Goal: Find specific page/section: Find specific page/section

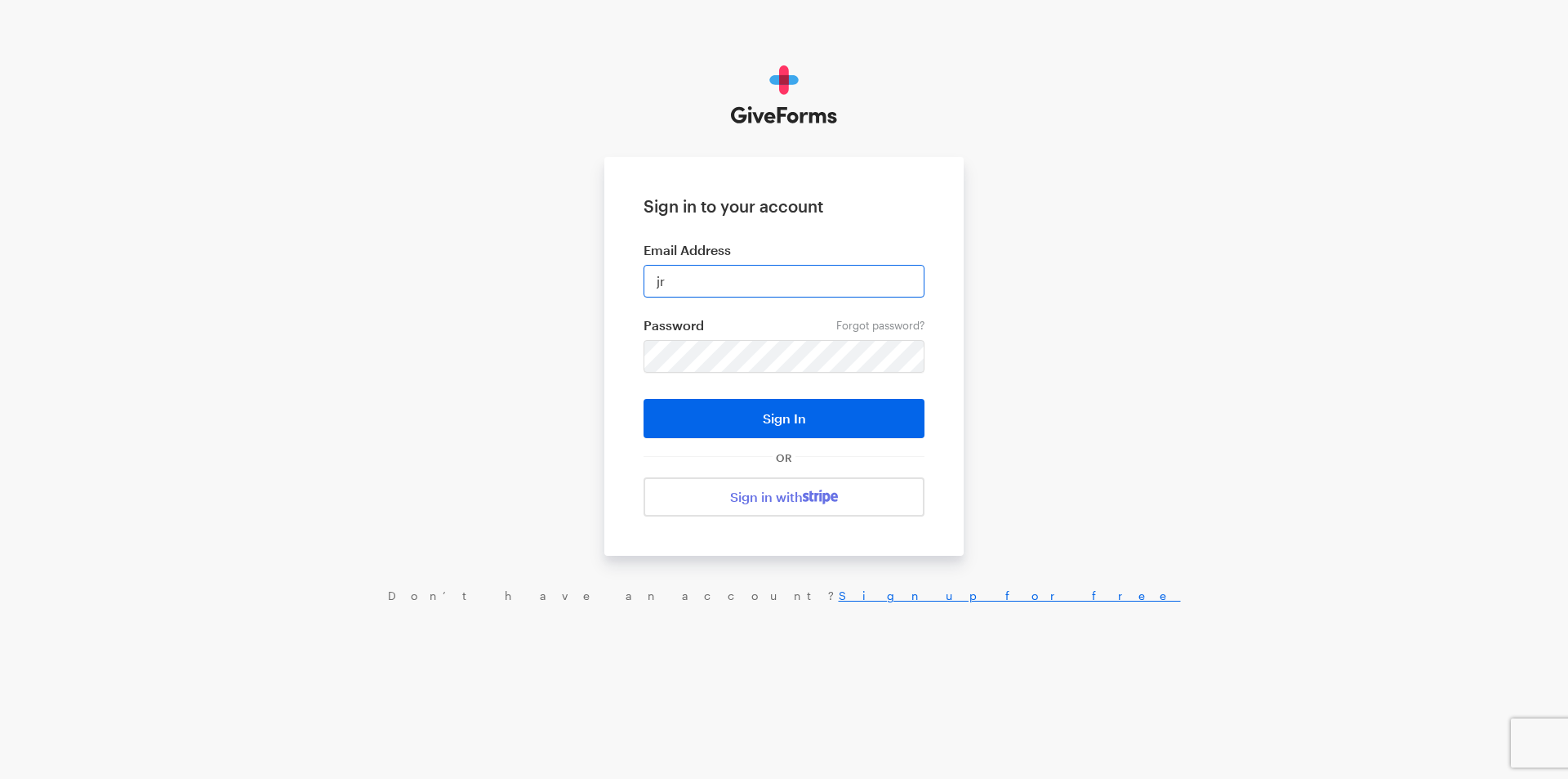
type input "jray@brightfocus.org"
click at [643, 399] on button "Sign In" at bounding box center [784, 418] width 281 height 39
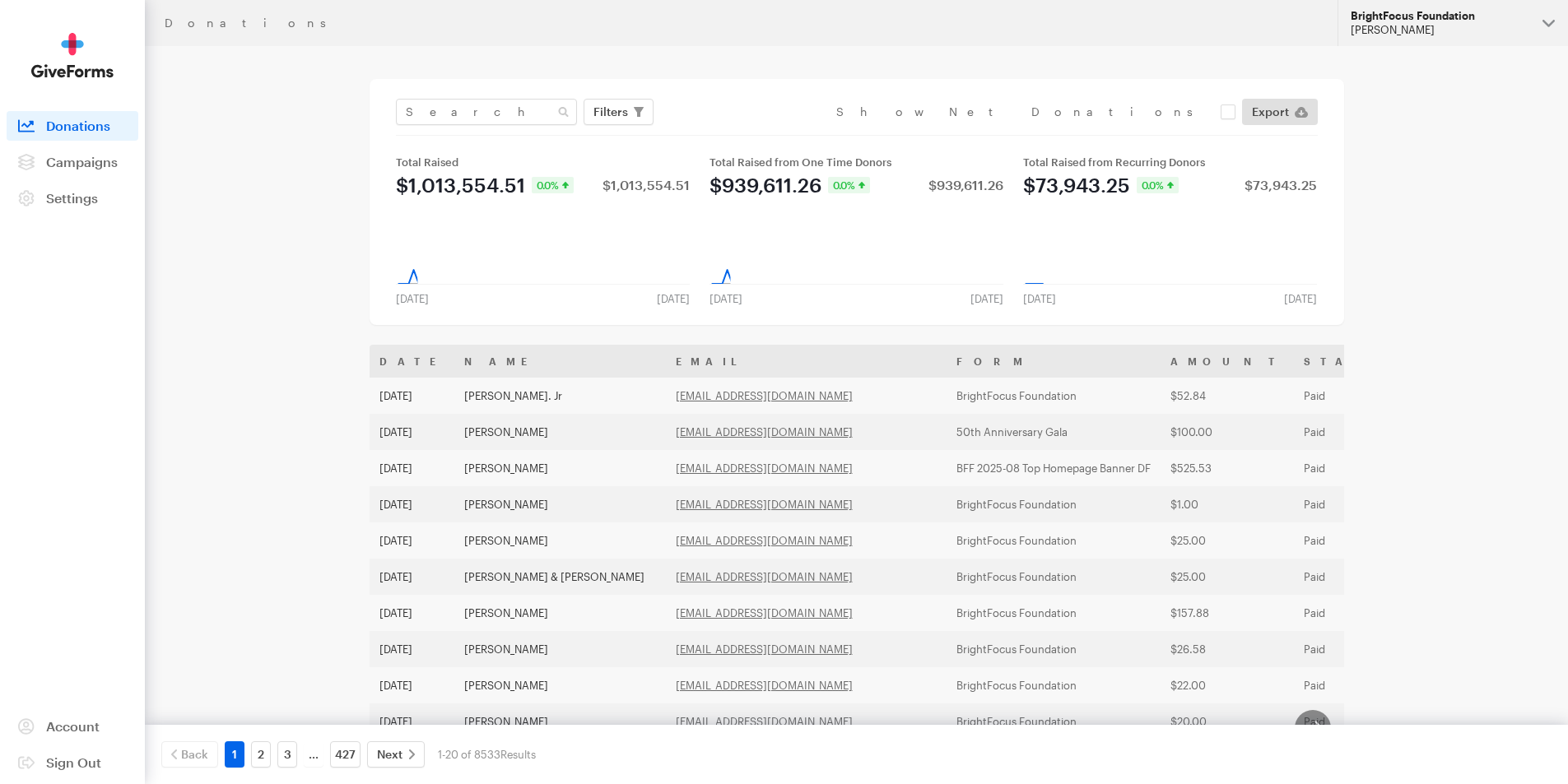
click at [1405, 17] on div "BrightFocus Foundation" at bounding box center [1440, 16] width 178 height 14
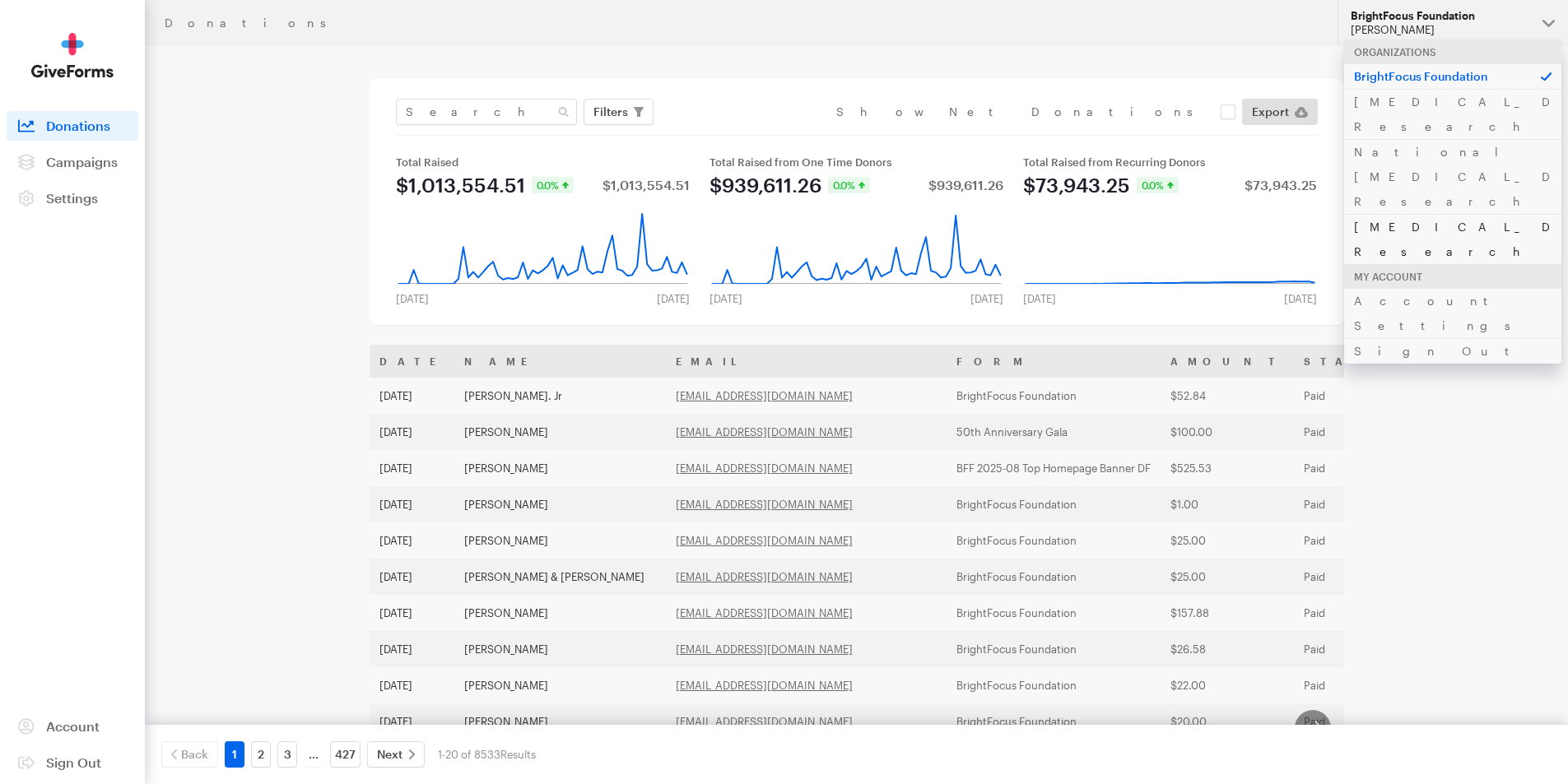
click at [1413, 214] on link "[MEDICAL_DATA] Research" at bounding box center [1453, 239] width 217 height 51
